Goal: Navigation & Orientation: Find specific page/section

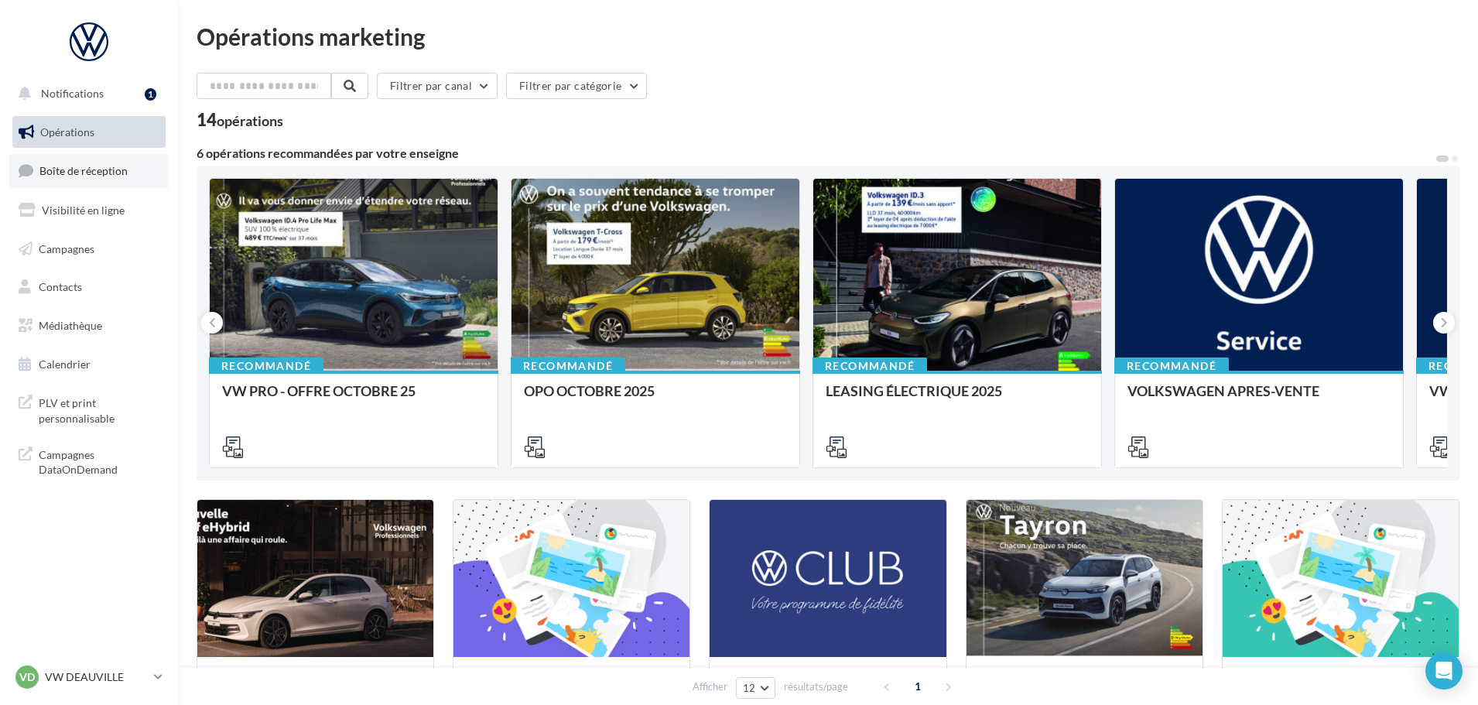
click at [105, 176] on span "Boîte de réception" at bounding box center [83, 170] width 88 height 13
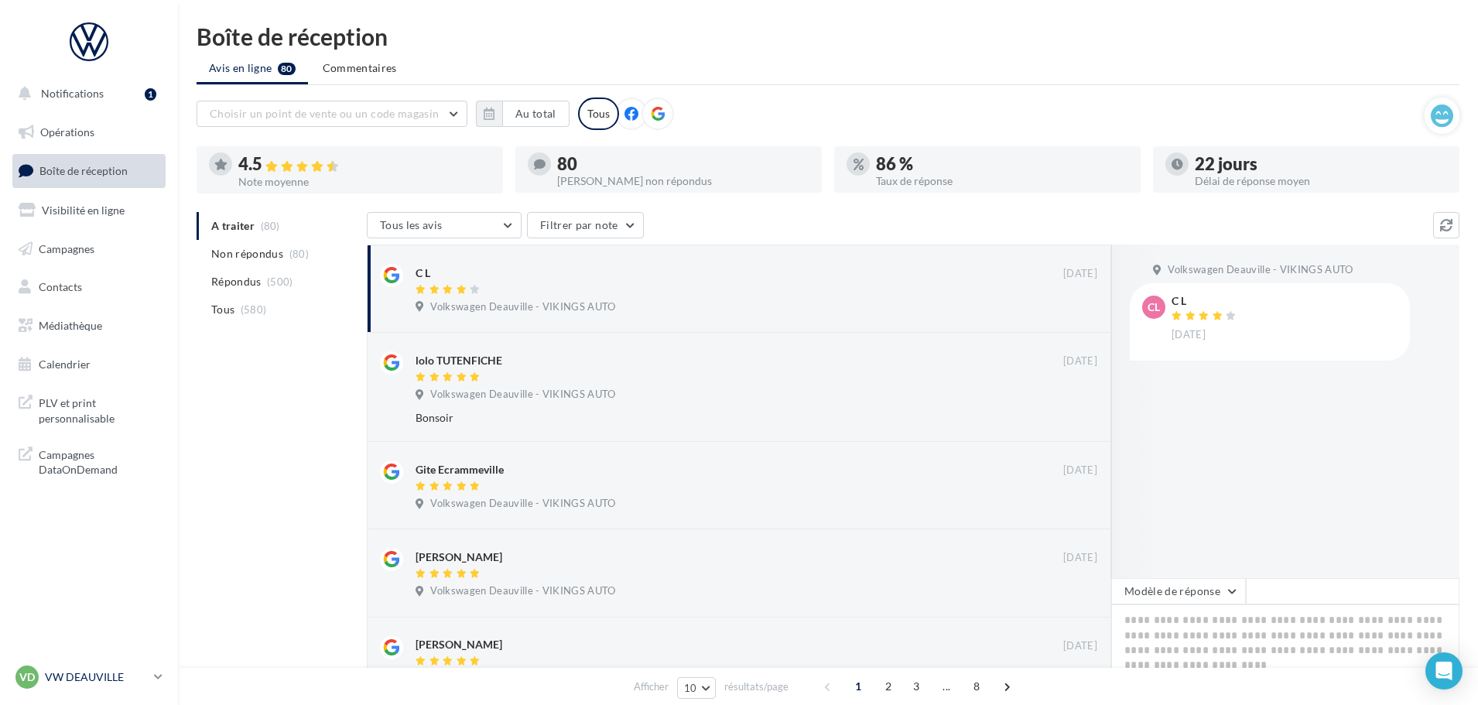
click at [113, 684] on p "VW DEAUVILLE" at bounding box center [96, 677] width 103 height 15
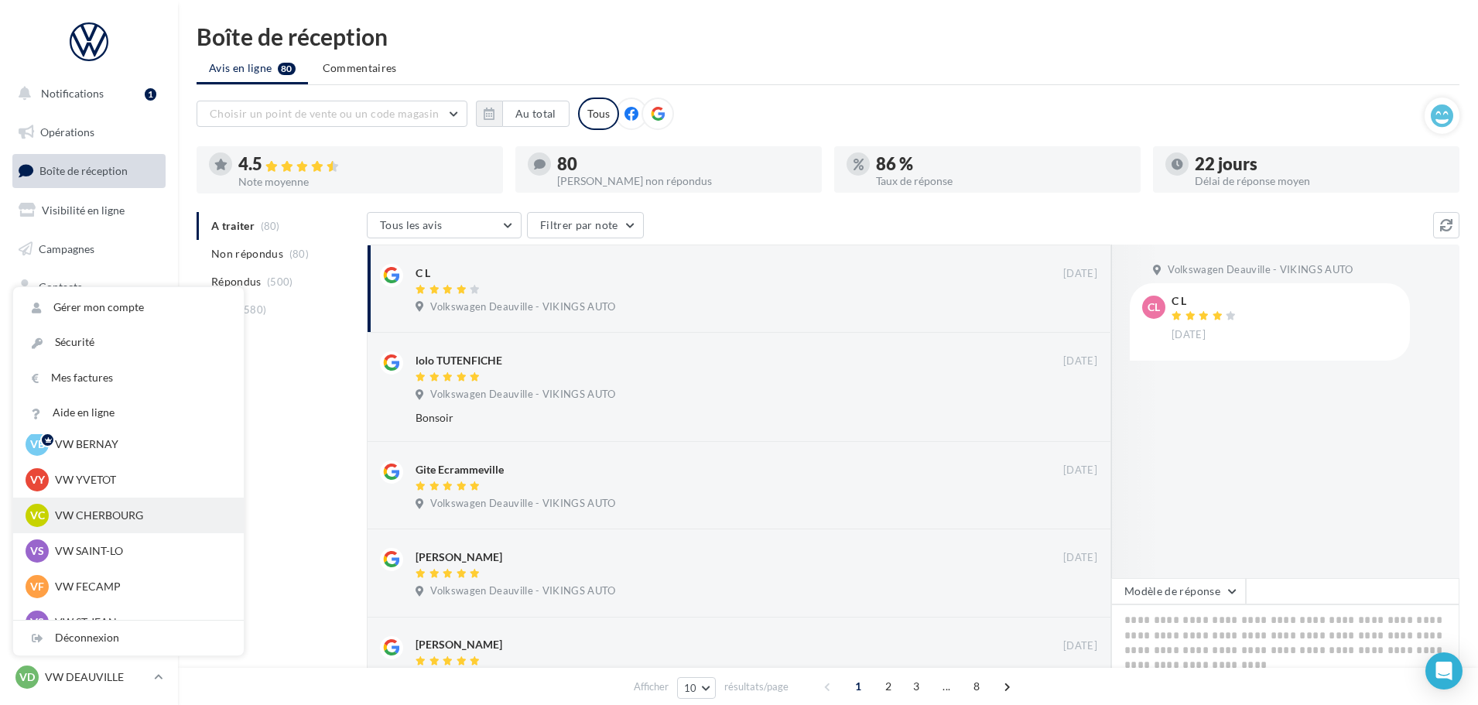
scroll to position [77, 0]
click at [91, 533] on div "VS VW SAINT-LO vw-stlo-vau" at bounding box center [129, 524] width 206 height 23
